Goal: Entertainment & Leisure: Browse casually

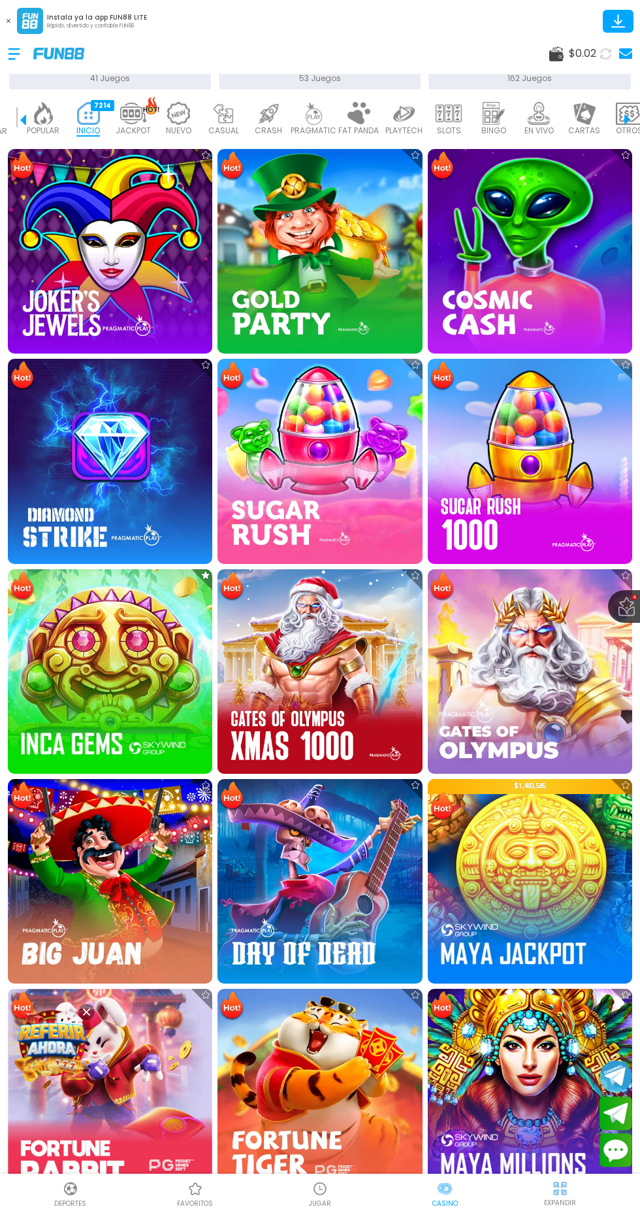
scroll to position [384, 0]
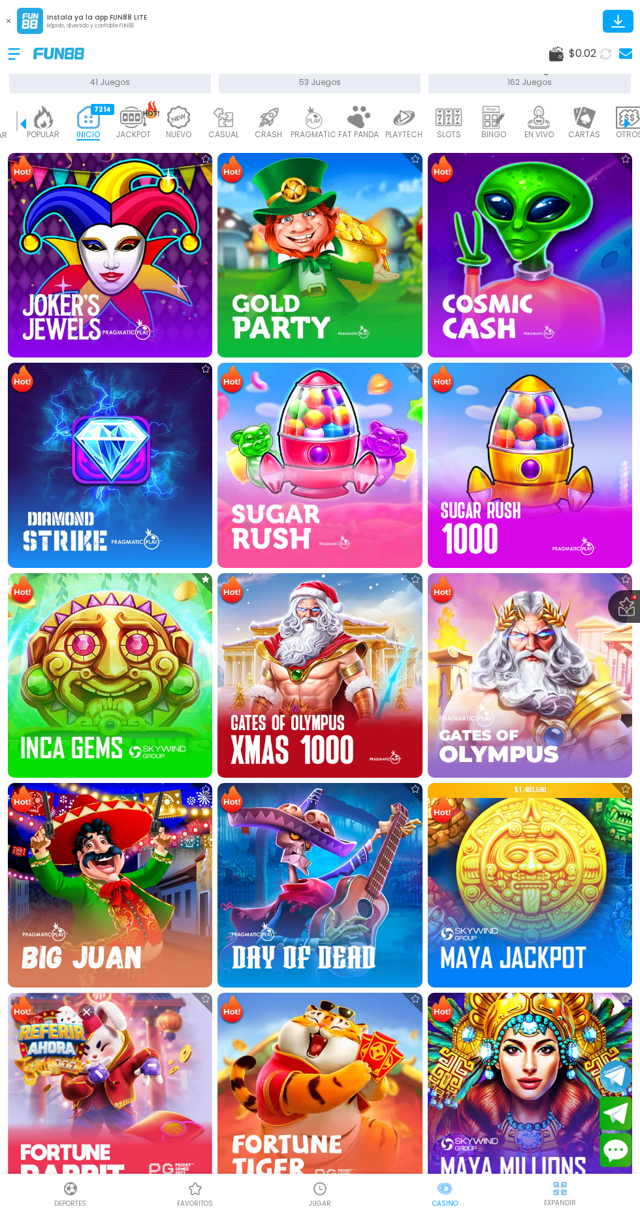
click at [625, 578] on icon at bounding box center [626, 579] width 8 height 8
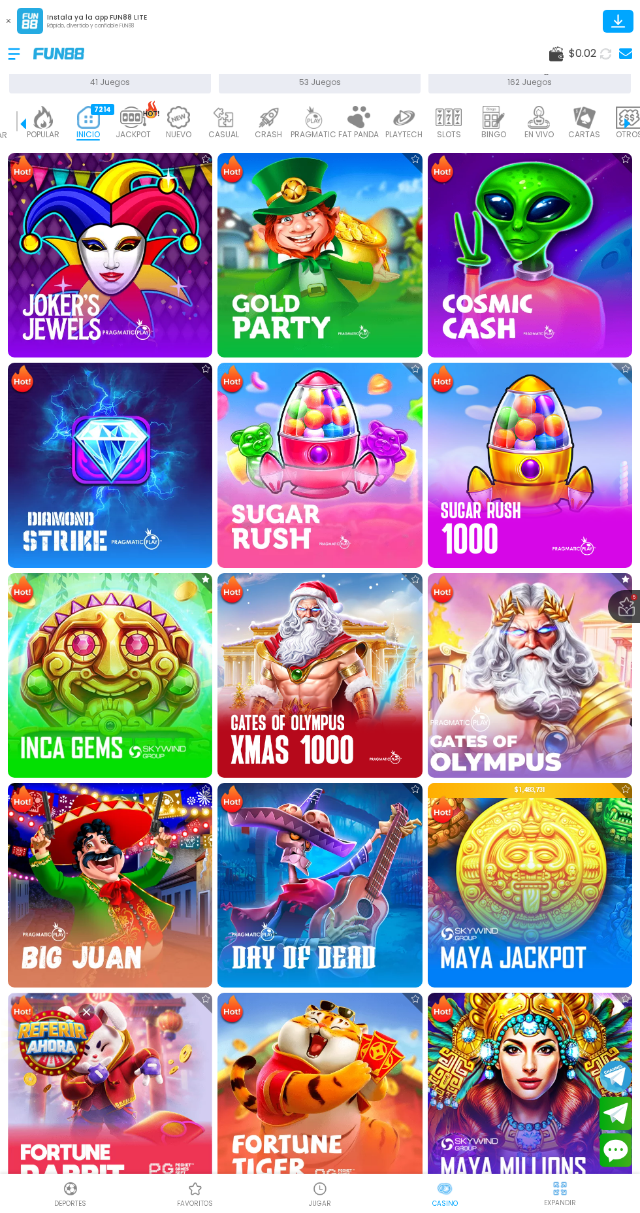
click at [625, 579] on use at bounding box center [626, 578] width 8 height 7
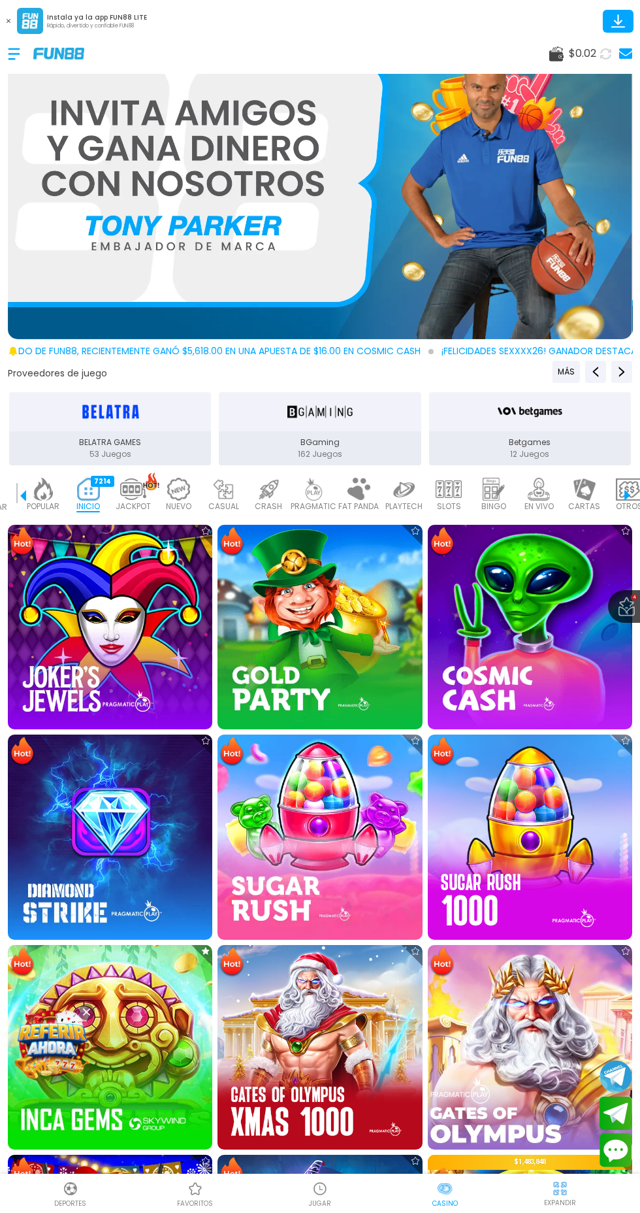
scroll to position [0, 0]
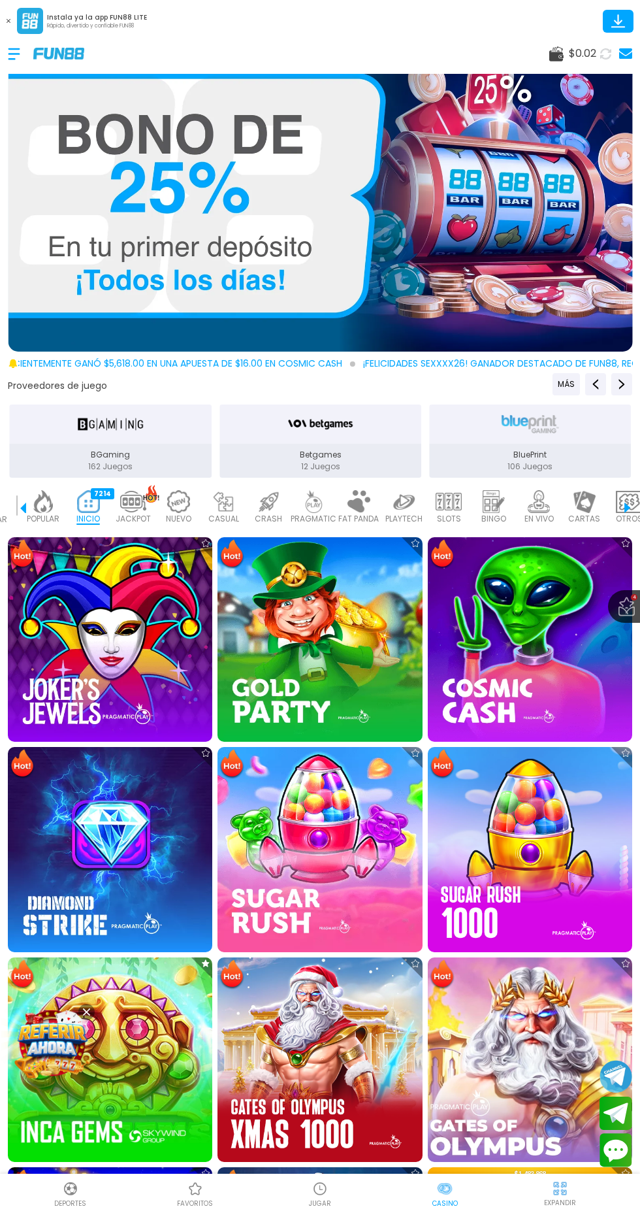
click at [52, 508] on img at bounding box center [43, 501] width 26 height 23
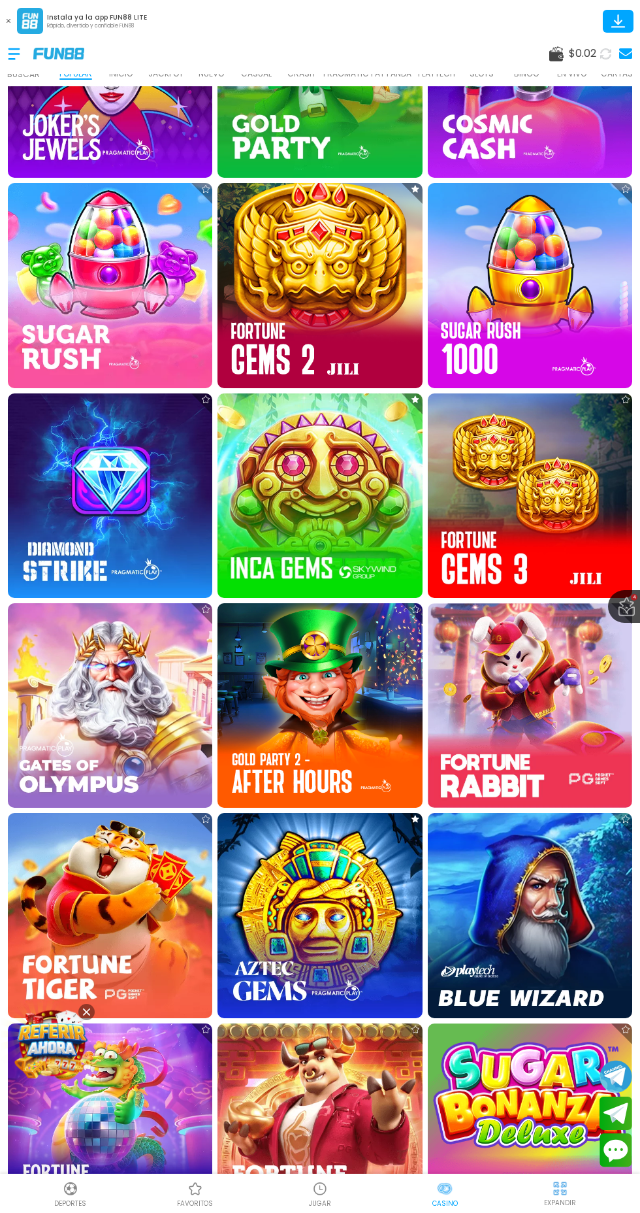
scroll to position [571, 0]
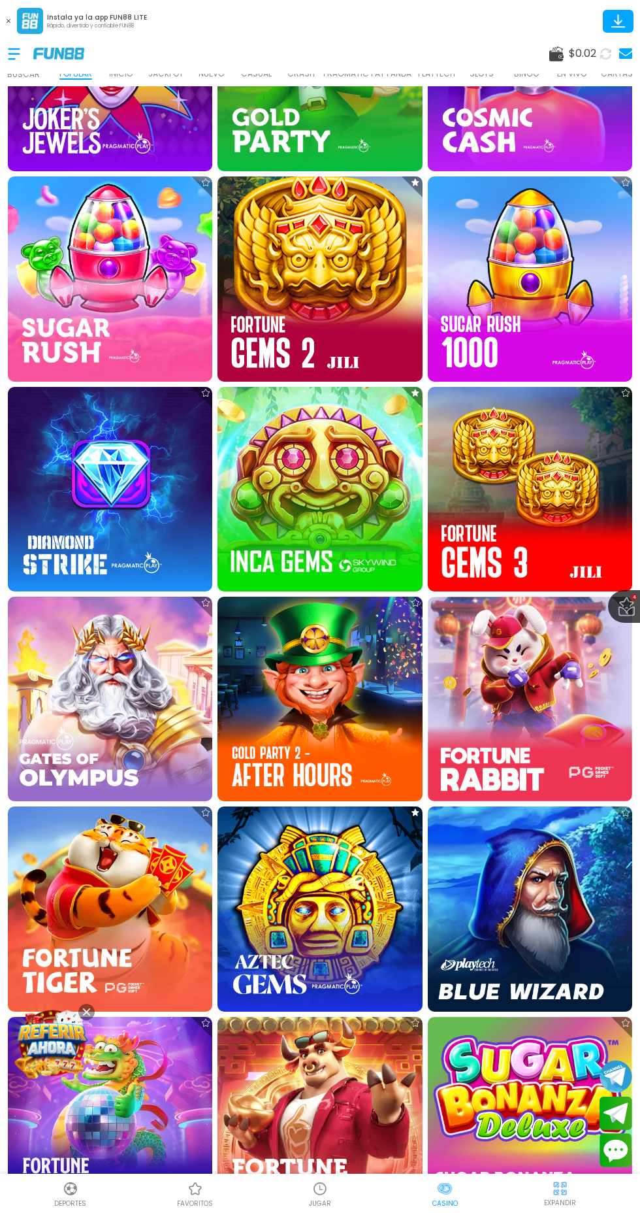
click at [301, 321] on img at bounding box center [320, 278] width 205 height 205
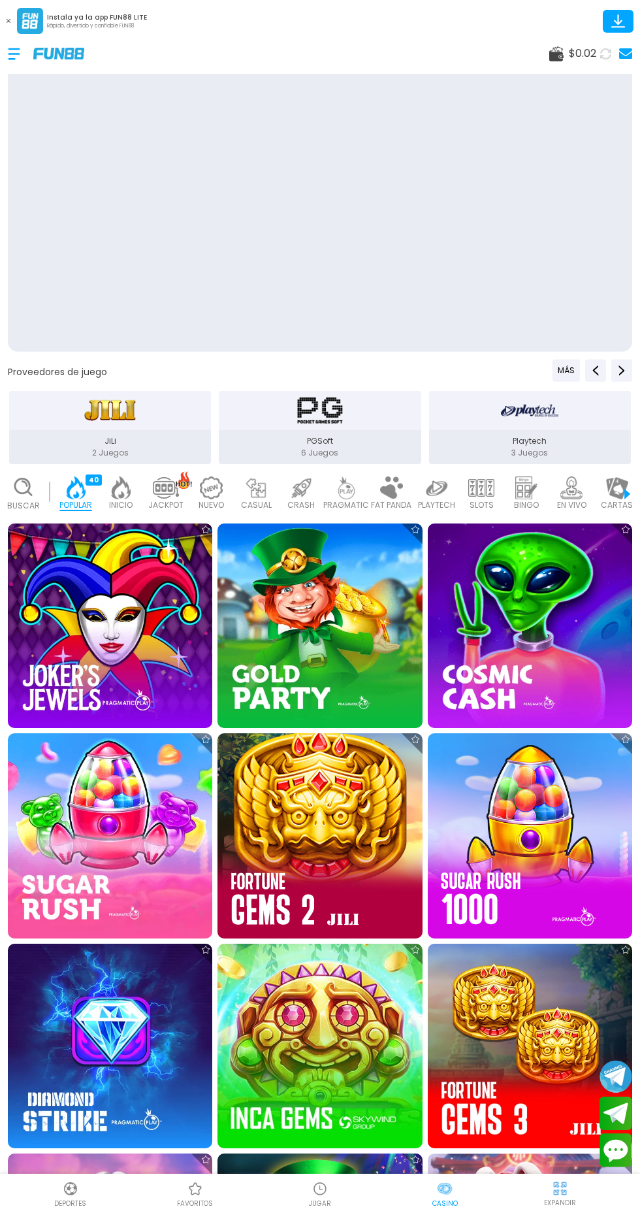
click at [554, 1076] on img at bounding box center [530, 1046] width 205 height 205
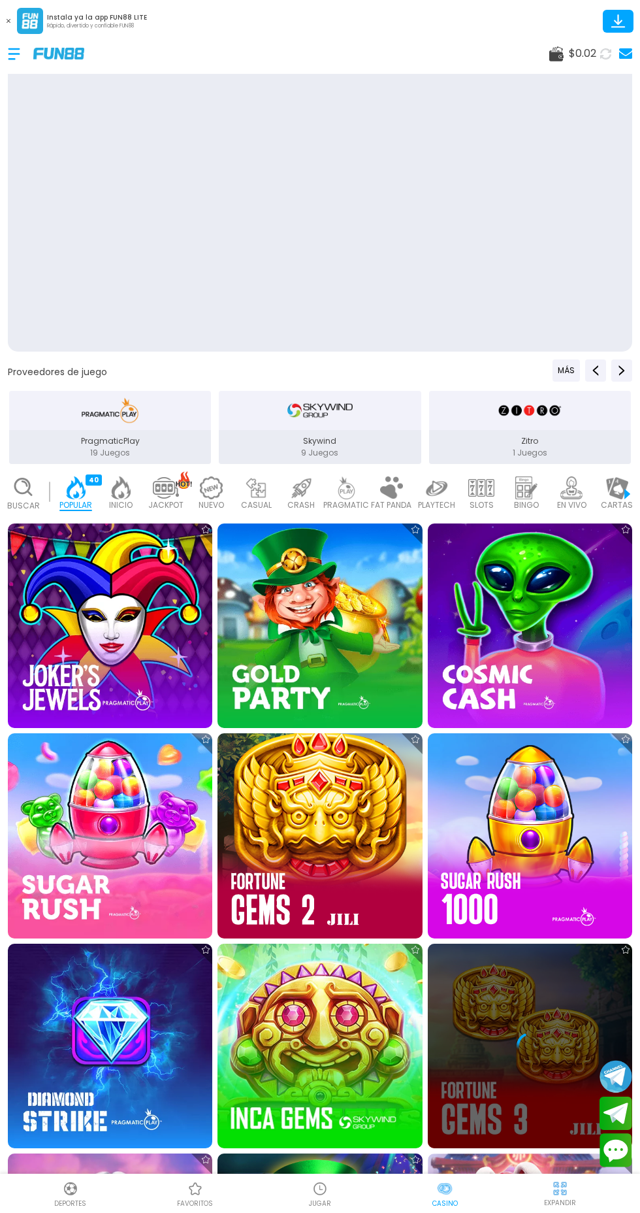
click at [554, 1075] on div at bounding box center [530, 1046] width 205 height 205
click at [580, 999] on div at bounding box center [530, 1046] width 205 height 205
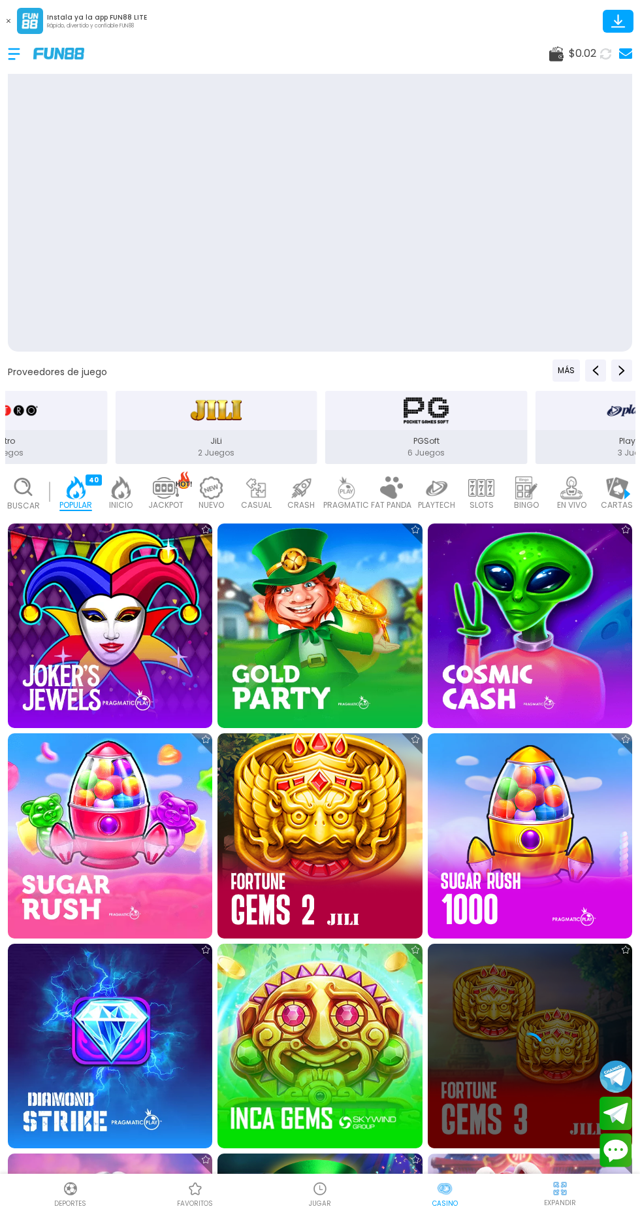
click at [10, 44] on div at bounding box center [20, 54] width 25 height 39
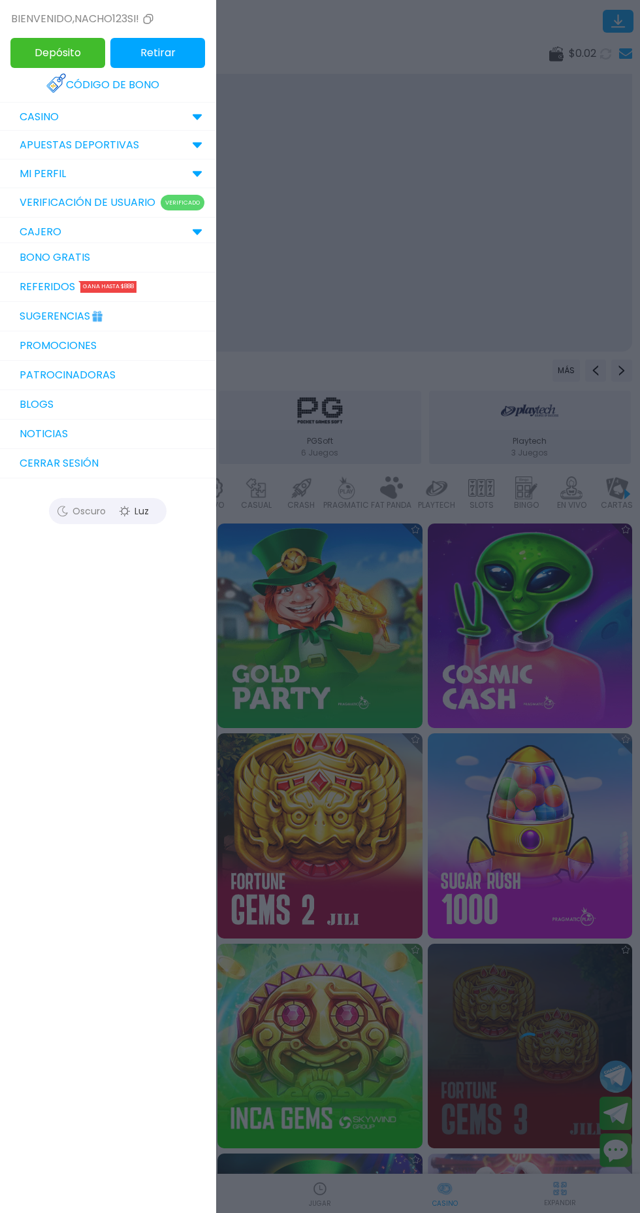
click at [23, 265] on link "Bono Gratis" at bounding box center [108, 257] width 216 height 29
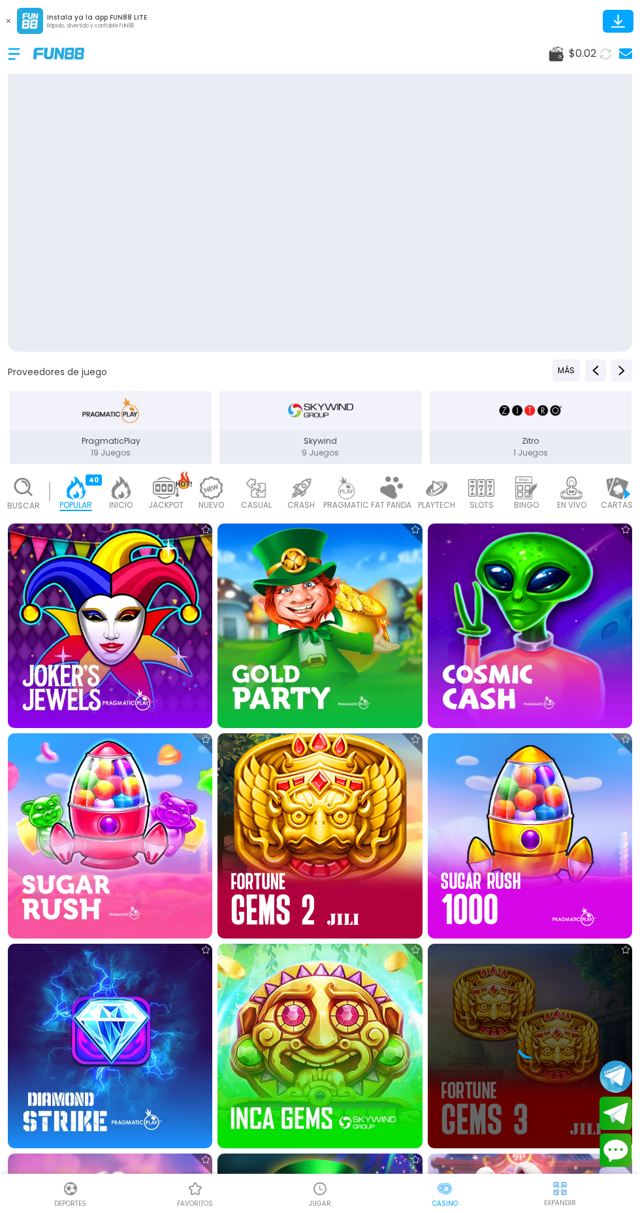
click at [8, 21] on use at bounding box center [9, 21] width 4 height 4
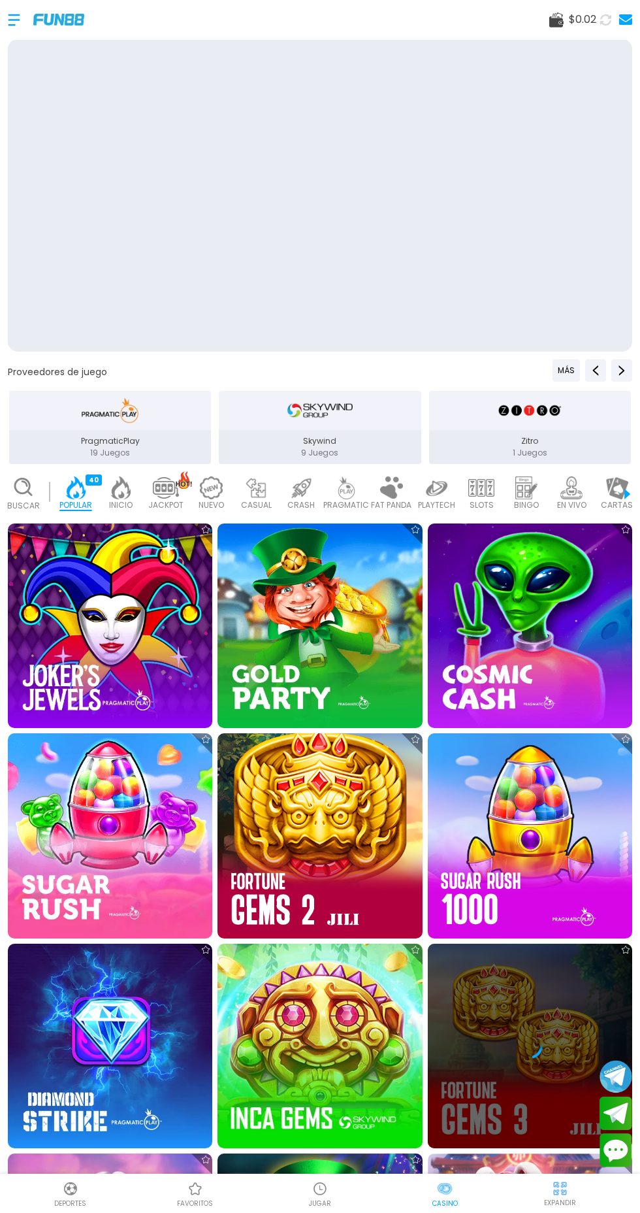
click at [527, 1065] on div at bounding box center [530, 1046] width 205 height 205
click at [271, 786] on img at bounding box center [320, 835] width 205 height 205
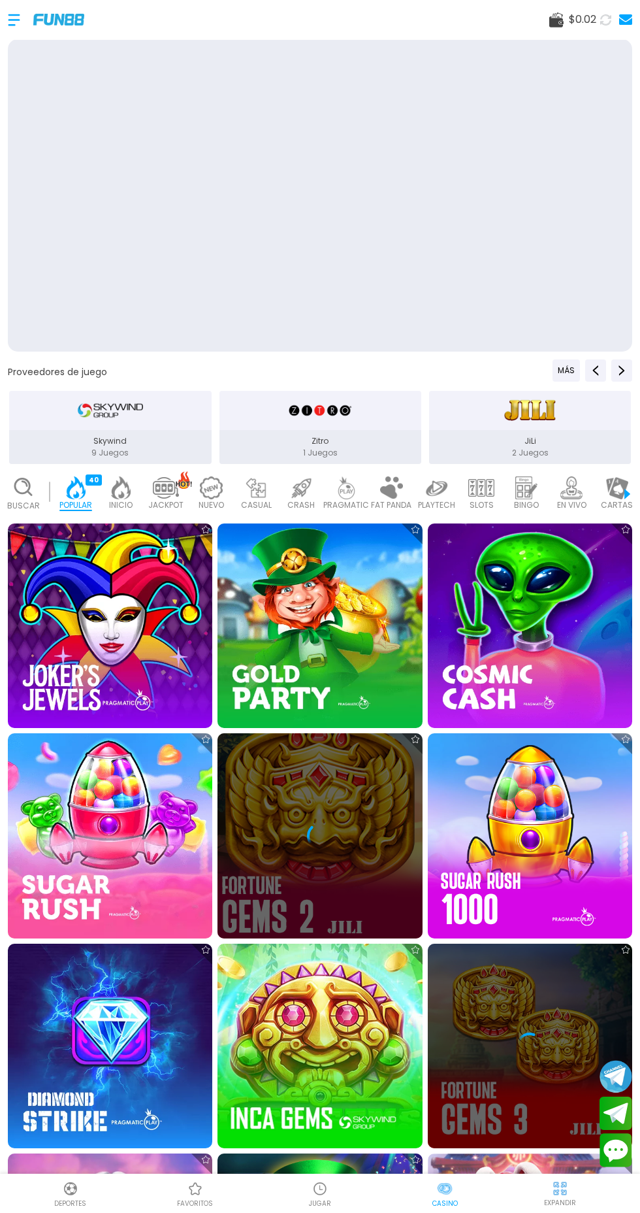
click at [518, 1043] on icon at bounding box center [530, 1046] width 26 height 26
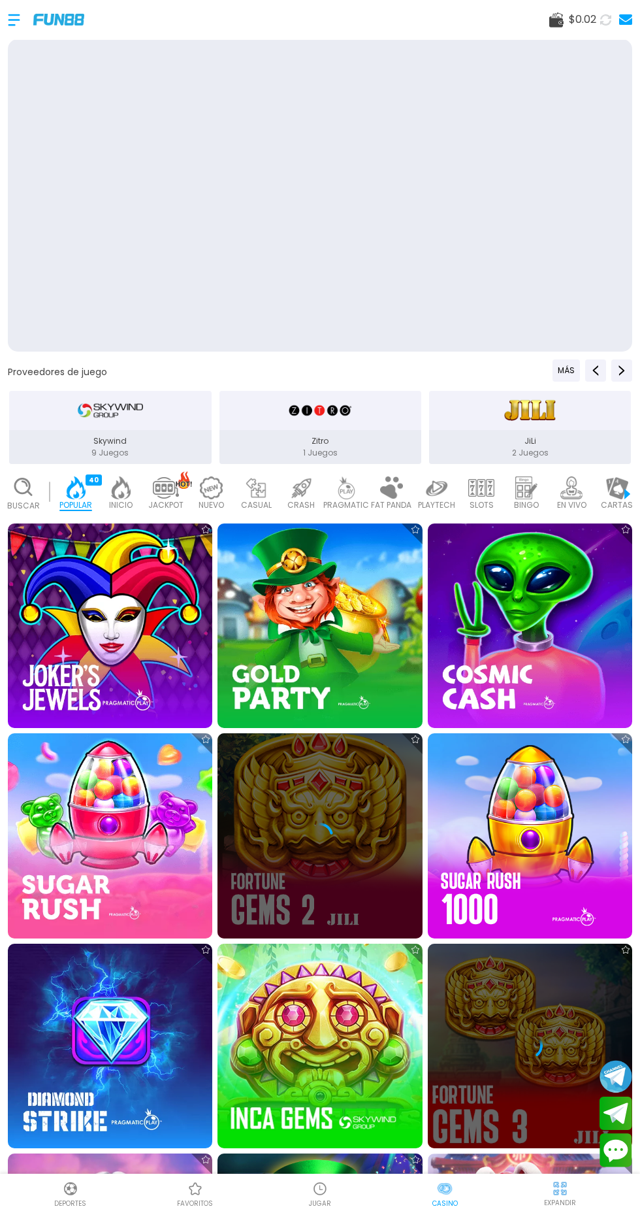
click at [274, 808] on div at bounding box center [320, 835] width 205 height 205
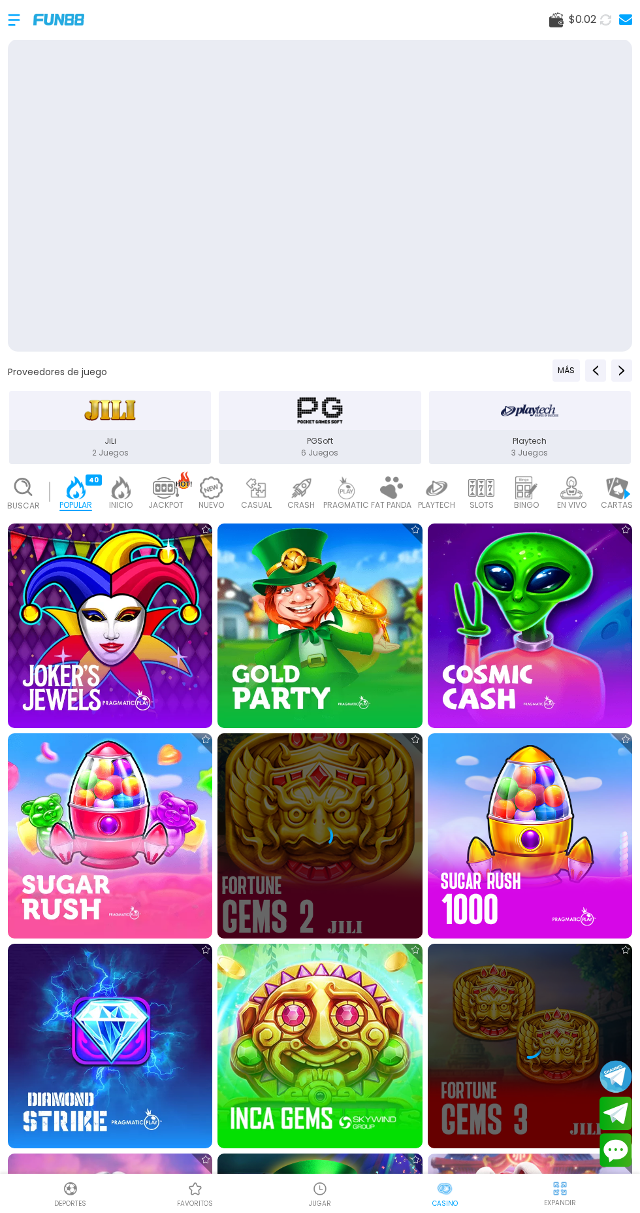
click at [136, 481] on div "7214" at bounding box center [136, 479] width 24 height 11
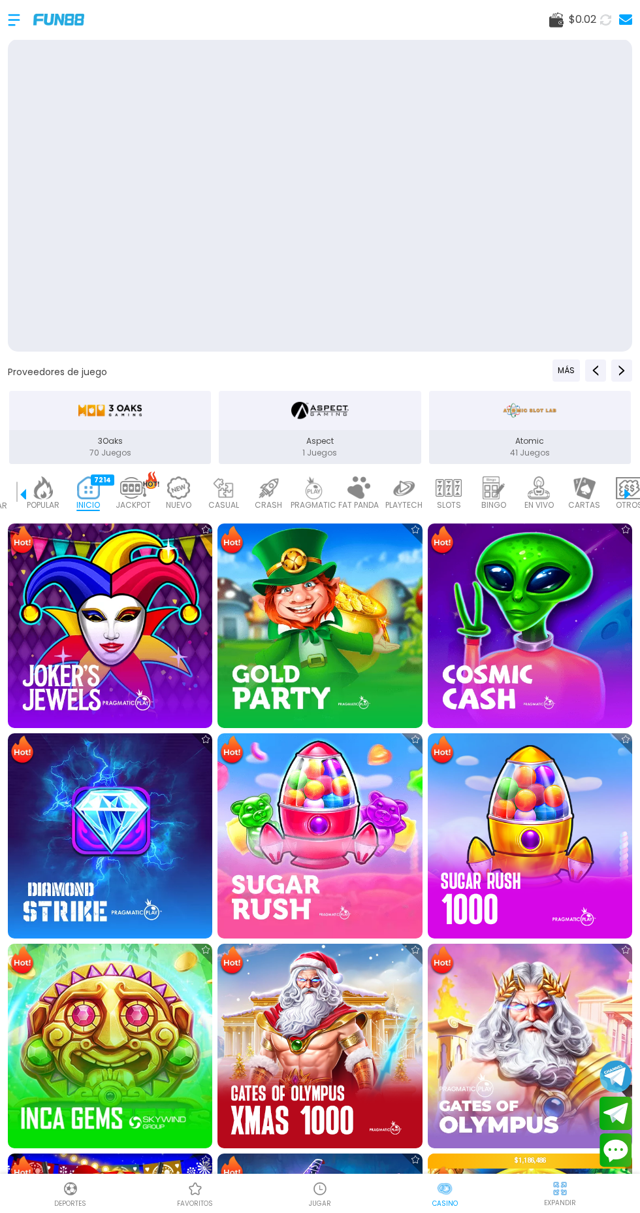
scroll to position [185, 0]
